Goal: Transaction & Acquisition: Purchase product/service

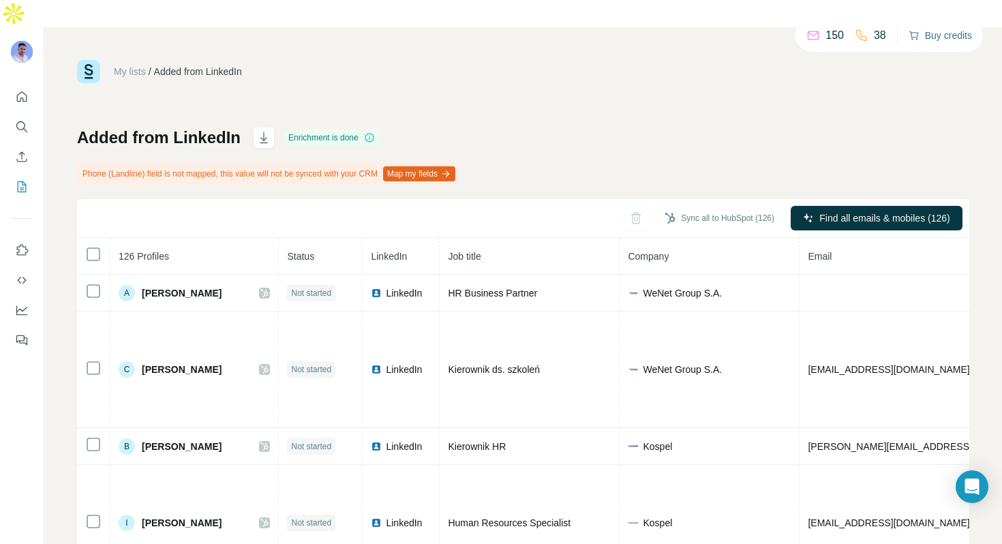
click at [925, 37] on button "Buy credits" at bounding box center [940, 35] width 63 height 19
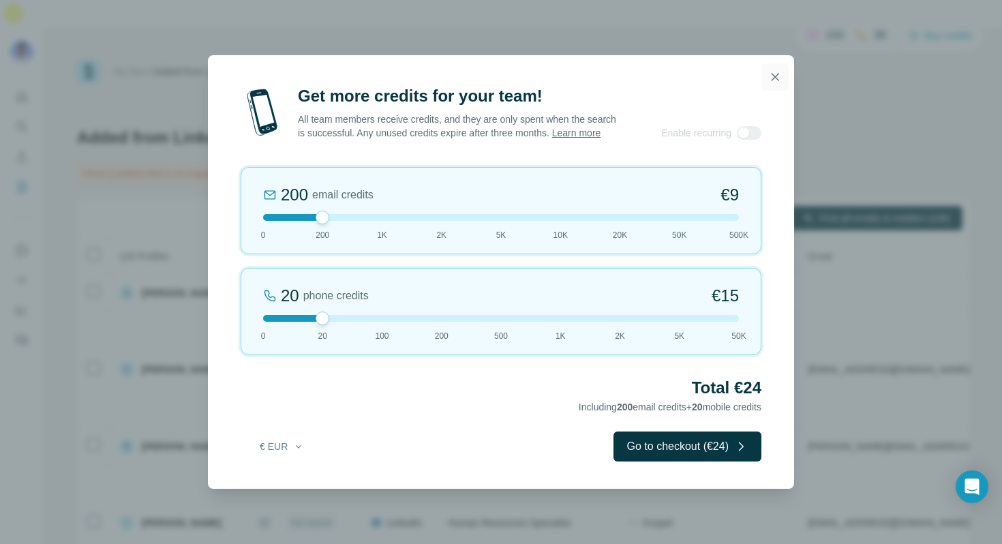
click at [773, 73] on icon "button" at bounding box center [775, 76] width 7 height 7
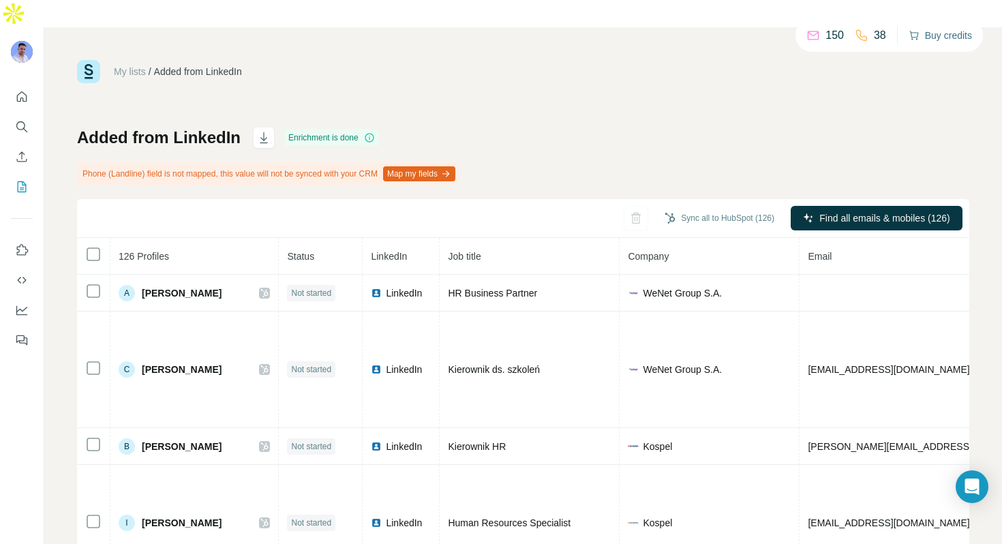
click at [917, 36] on button "Buy credits" at bounding box center [940, 35] width 63 height 19
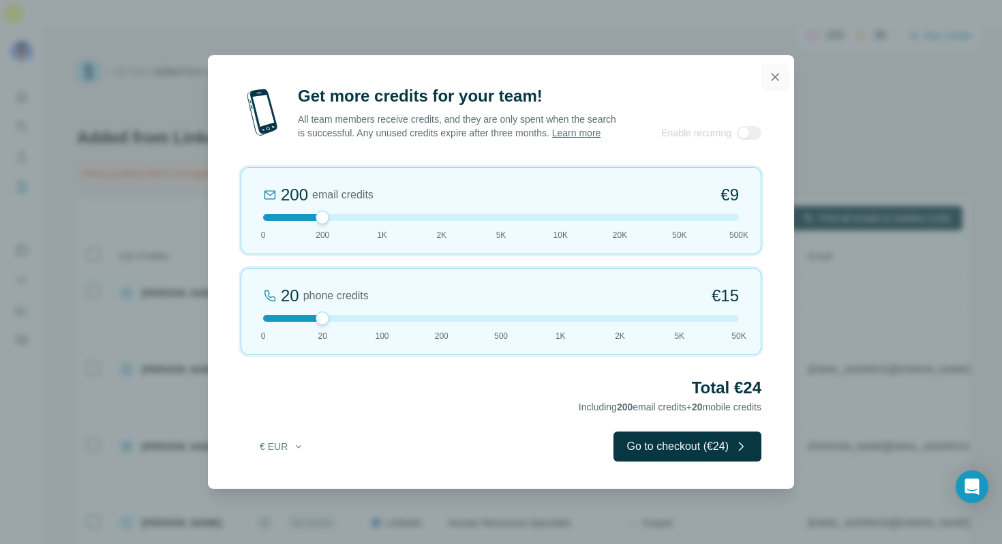
click at [772, 70] on icon "button" at bounding box center [775, 77] width 14 height 14
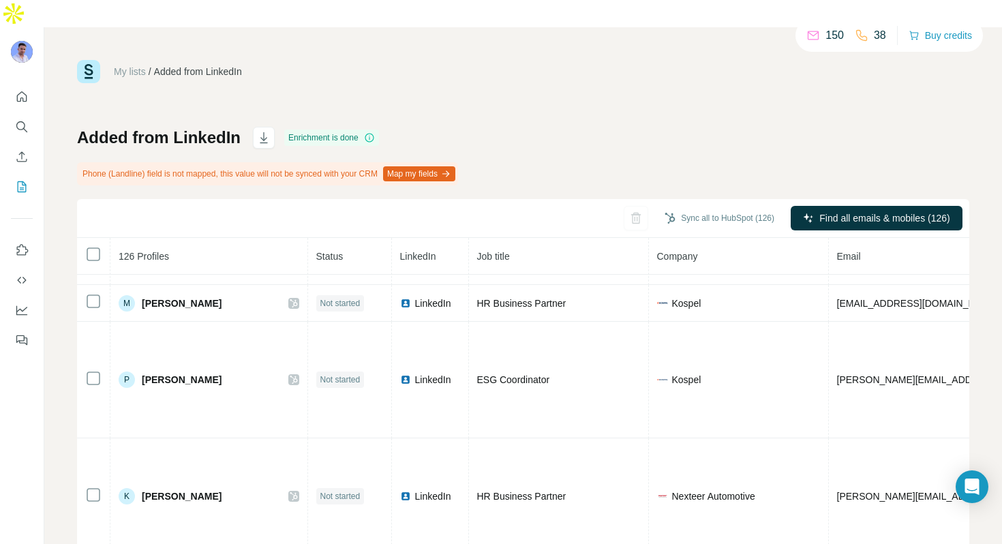
scroll to position [712, 0]
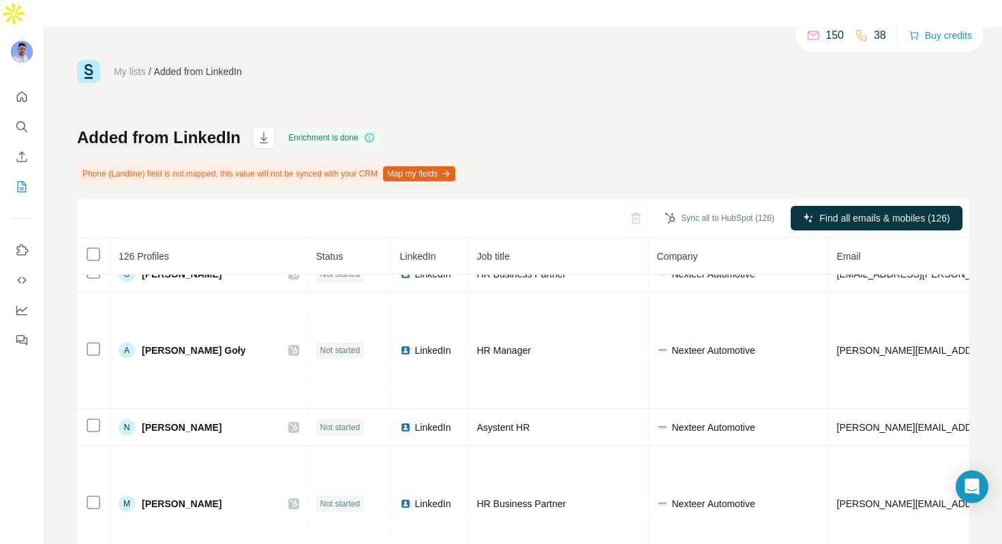
click at [830, 38] on p "150" at bounding box center [834, 35] width 18 height 16
click at [866, 37] on div "38" at bounding box center [870, 35] width 31 height 16
click at [874, 35] on p "38" at bounding box center [880, 35] width 12 height 16
click at [830, 33] on p "150" at bounding box center [834, 35] width 18 height 16
click at [20, 91] on icon "Quick start" at bounding box center [22, 96] width 10 height 10
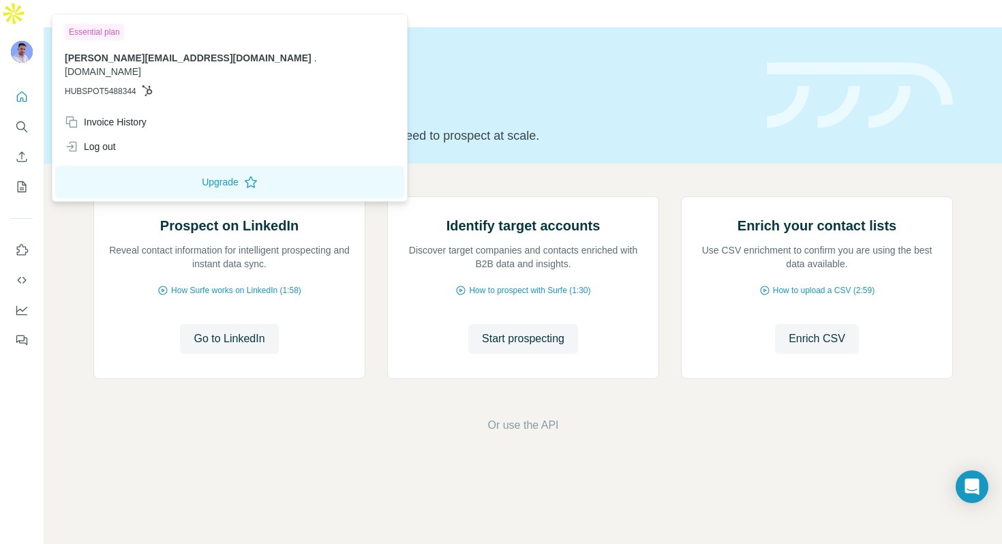
click at [23, 41] on img at bounding box center [22, 52] width 22 height 22
click at [89, 33] on div "Essential plan" at bounding box center [94, 32] width 59 height 16
click at [106, 57] on span "[PERSON_NAME][EMAIL_ADDRESS][DOMAIN_NAME]" at bounding box center [188, 57] width 247 height 11
click at [95, 115] on div "Invoice History" at bounding box center [106, 122] width 82 height 14
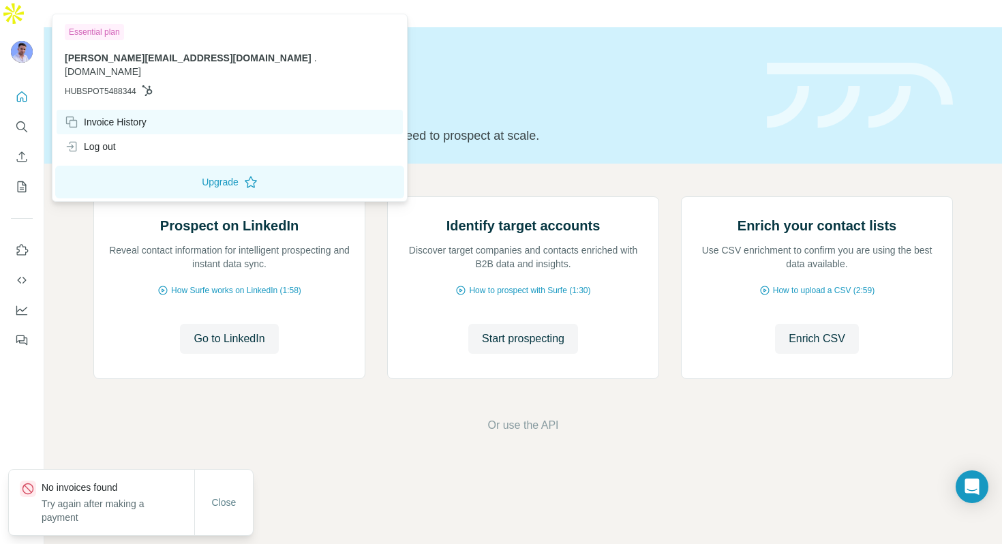
click at [95, 115] on div "Invoice History" at bounding box center [106, 122] width 82 height 14
click at [123, 166] on button "Upgrade" at bounding box center [229, 182] width 349 height 33
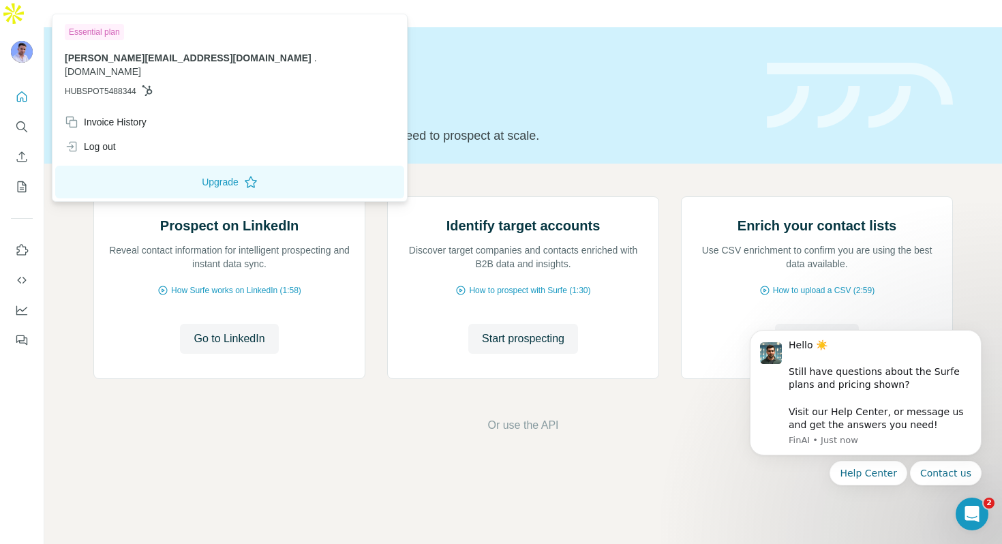
click at [20, 91] on icon "Quick start" at bounding box center [22, 96] width 10 height 10
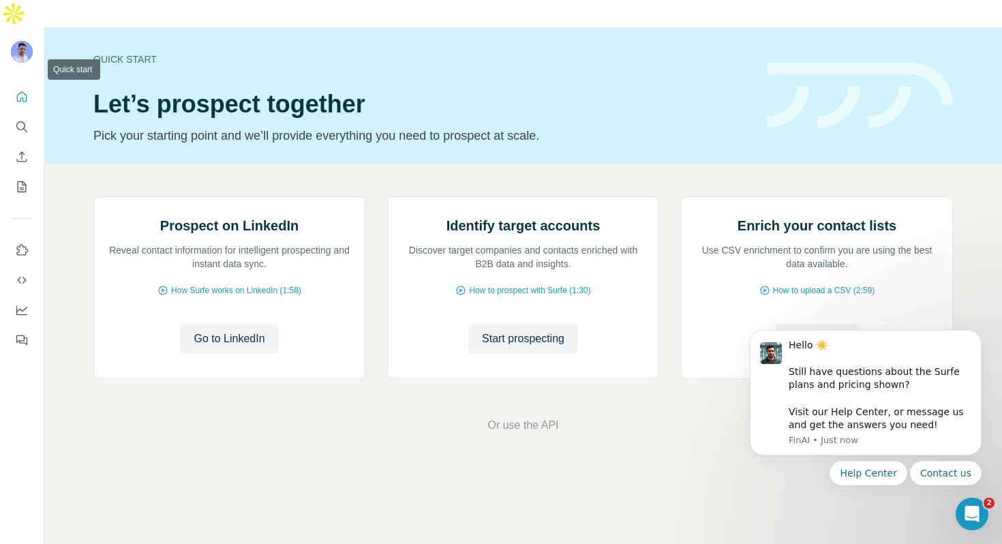
click at [19, 91] on icon "Quick start" at bounding box center [22, 96] width 10 height 10
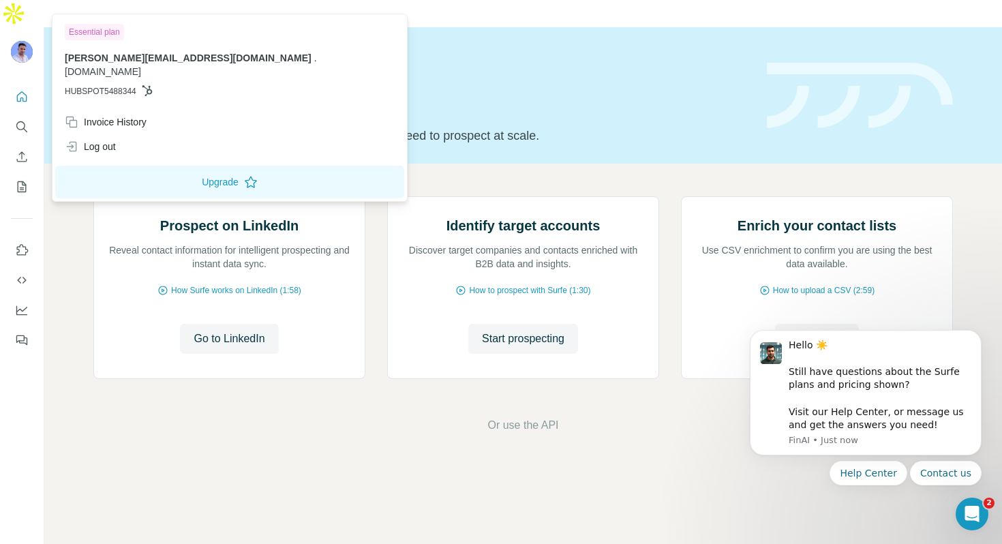
click at [17, 41] on img at bounding box center [22, 52] width 22 height 22
click at [24, 90] on icon "Quick start" at bounding box center [22, 97] width 14 height 14
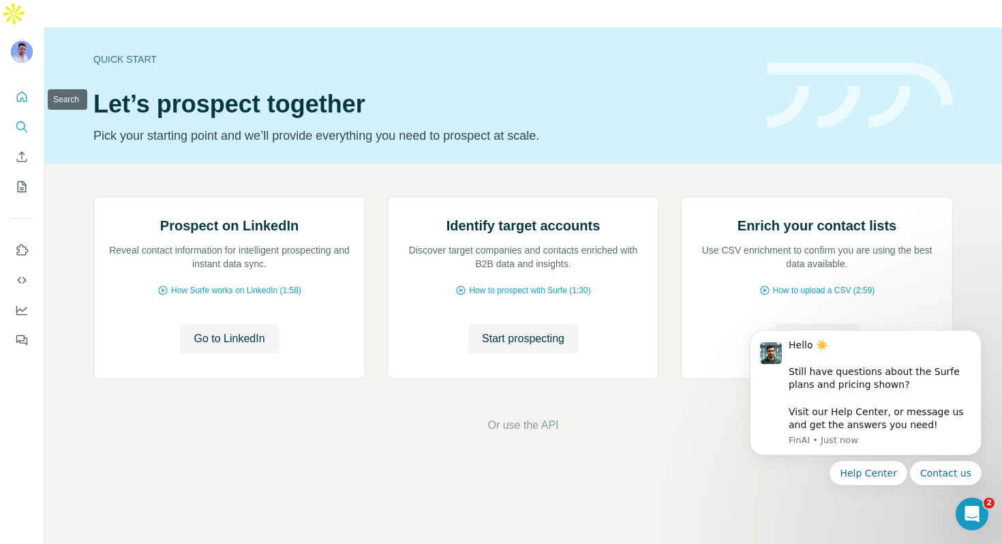
click at [19, 120] on icon "Search" at bounding box center [22, 127] width 14 height 14
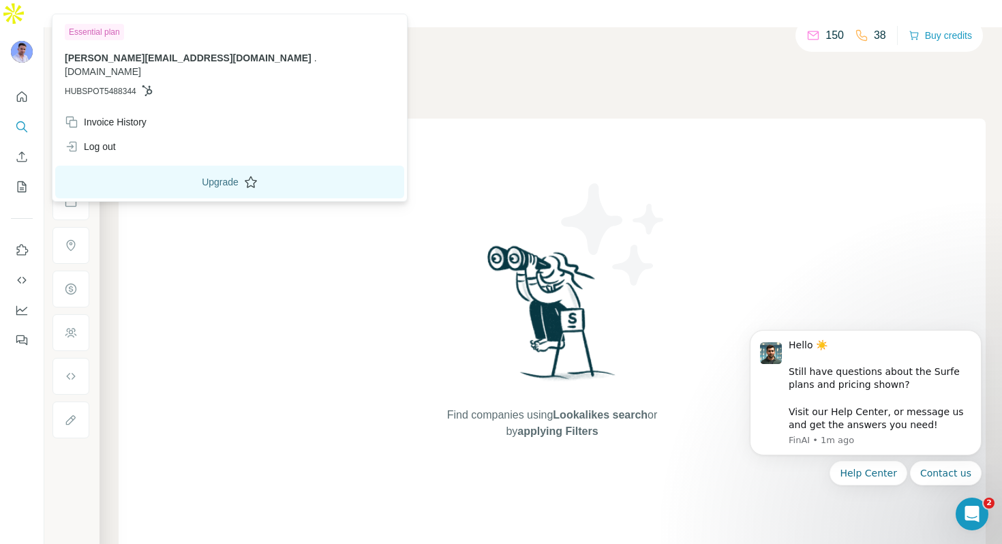
click at [127, 166] on button "Upgrade" at bounding box center [229, 182] width 349 height 33
